Goal: Transaction & Acquisition: Purchase product/service

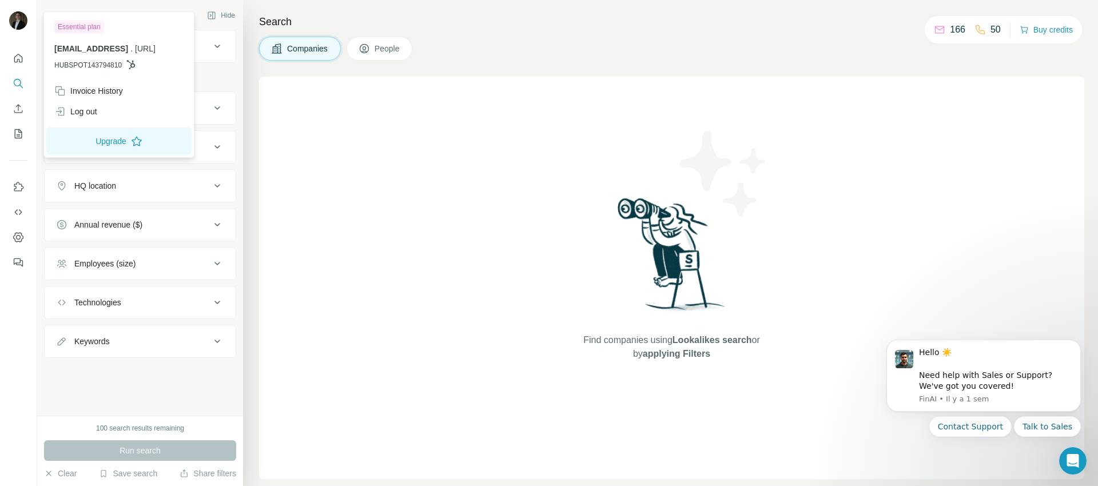
click at [26, 21] on img at bounding box center [18, 20] width 18 height 18
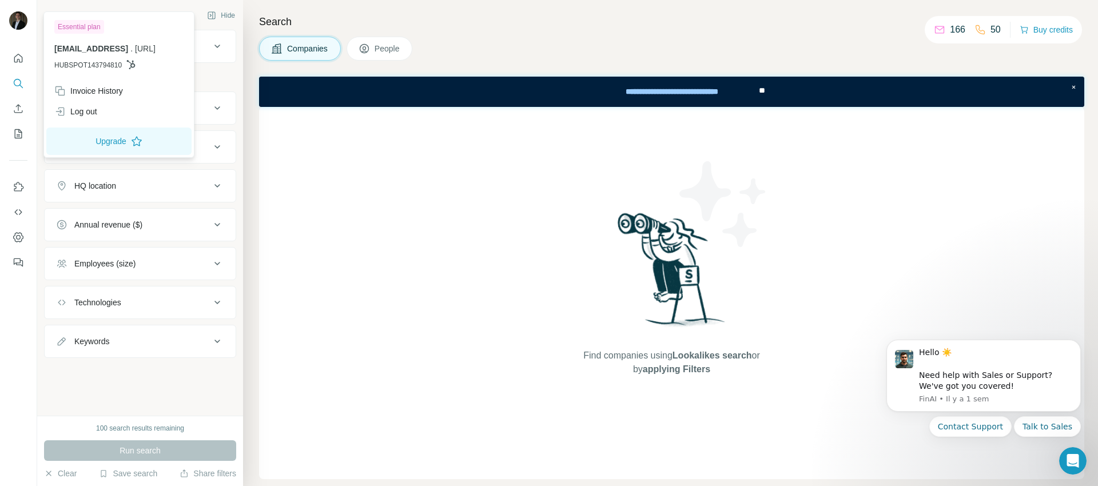
click at [980, 38] on div "166 50 Buy credits" at bounding box center [1002, 29] width 157 height 27
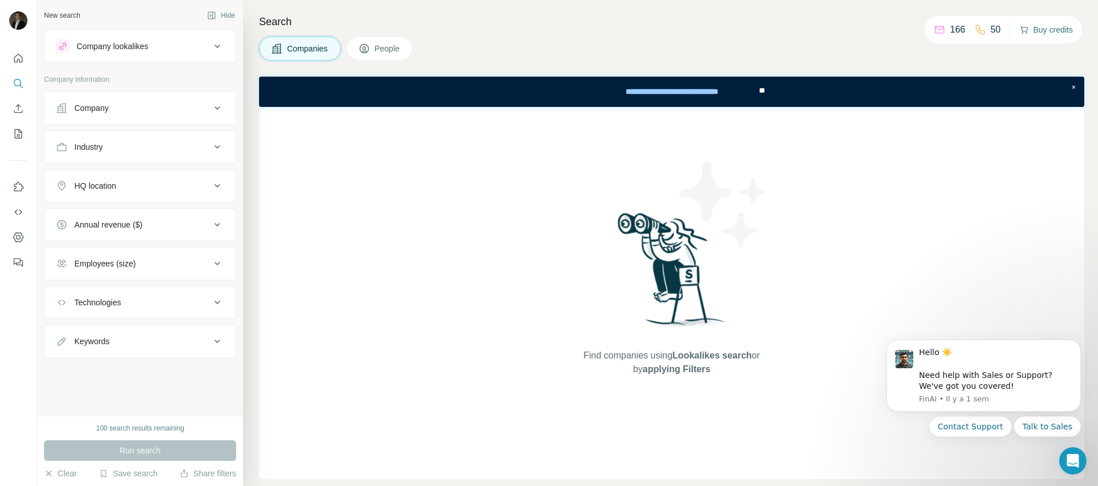
click at [1044, 35] on button "Buy credits" at bounding box center [1045, 30] width 53 height 16
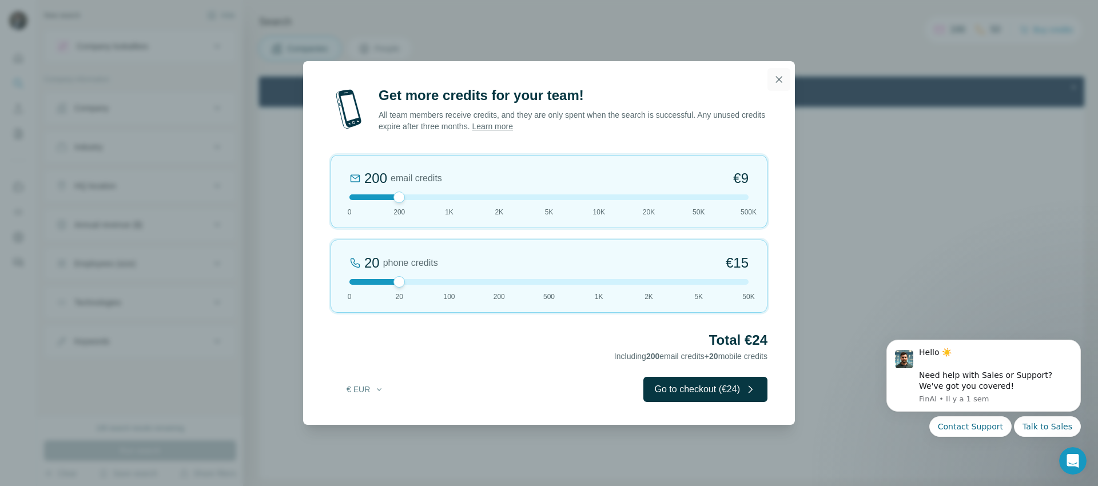
click at [773, 88] on button "button" at bounding box center [778, 79] width 23 height 23
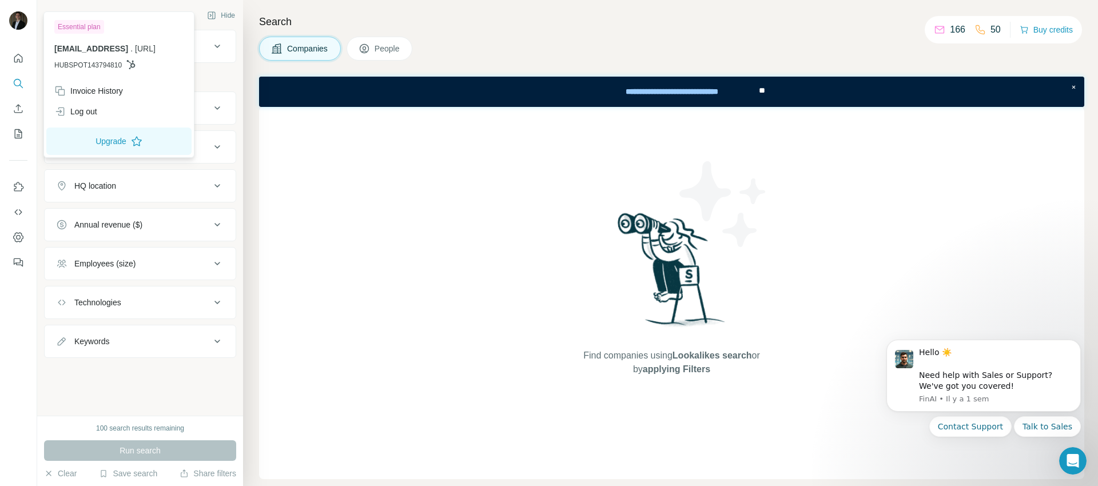
click at [25, 19] on img at bounding box center [18, 20] width 18 height 18
click at [18, 56] on icon "Quick start" at bounding box center [18, 58] width 11 height 11
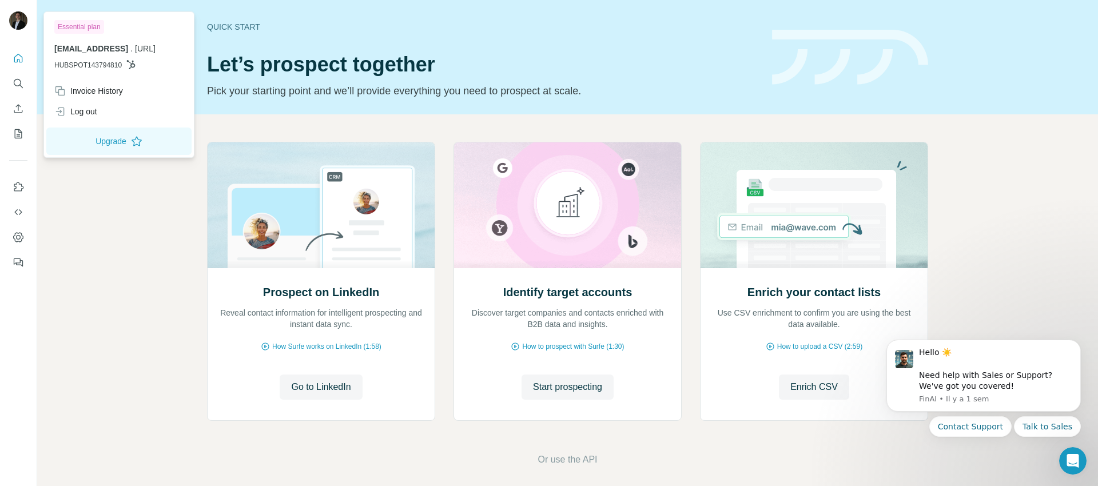
click at [23, 25] on img at bounding box center [18, 20] width 18 height 18
click at [74, 94] on div "Invoice History" at bounding box center [88, 90] width 69 height 11
click at [165, 283] on div "Prospect on LinkedIn Reveal contact information for intelligent prospecting and…" at bounding box center [567, 304] width 1060 height 380
